Goal: Communication & Community: Answer question/provide support

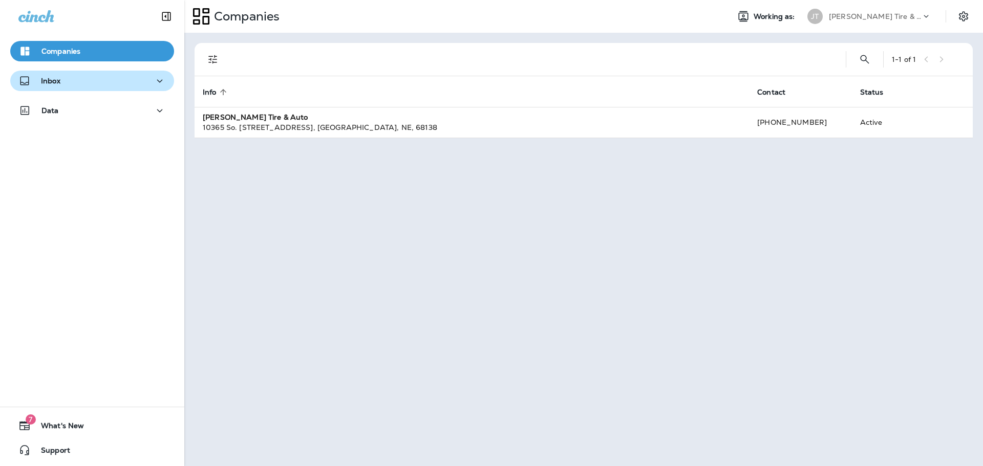
click at [61, 77] on div "Inbox" at bounding box center [91, 81] width 147 height 13
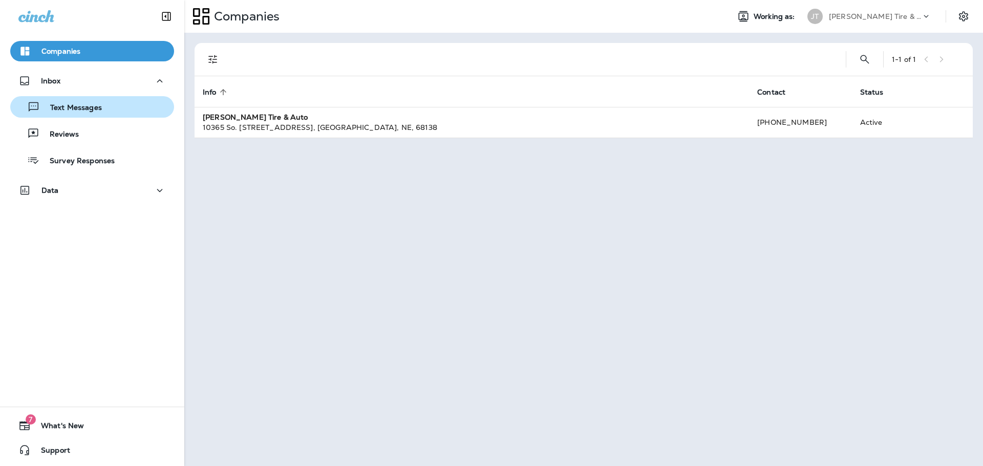
click at [75, 110] on p "Text Messages" at bounding box center [71, 108] width 62 height 10
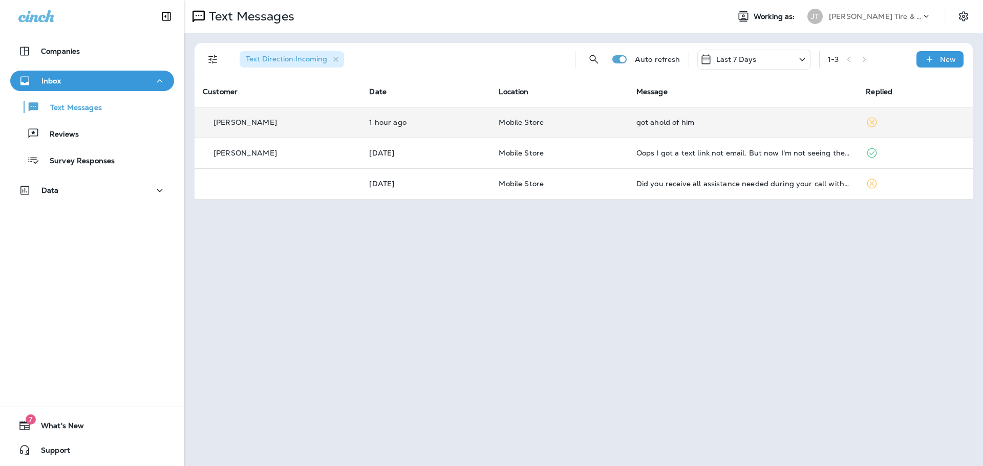
click at [637, 124] on div "got ahold of him" at bounding box center [742, 122] width 213 height 8
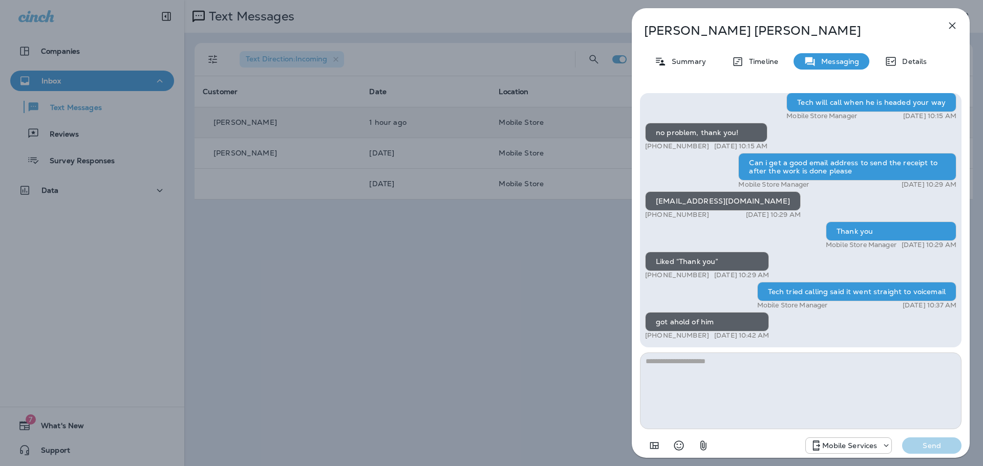
click at [950, 24] on icon "button" at bounding box center [952, 26] width 7 height 7
